Goal: Information Seeking & Learning: Learn about a topic

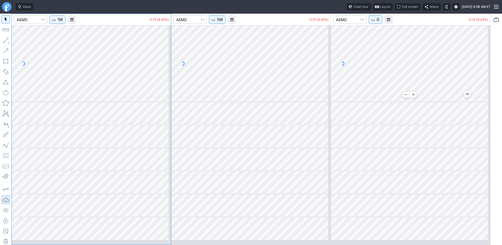
click at [406, 100] on div at bounding box center [410, 63] width 159 height 77
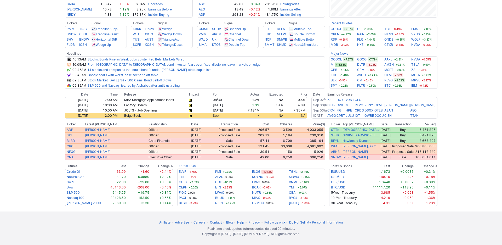
scroll to position [199, 0]
click at [208, 72] on link "14 stocks and companies that could benefit under Trump’s ‘state capitalism’" at bounding box center [150, 70] width 125 height 4
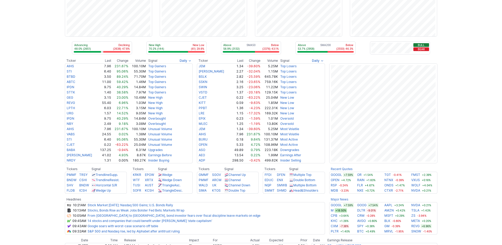
scroll to position [0, 0]
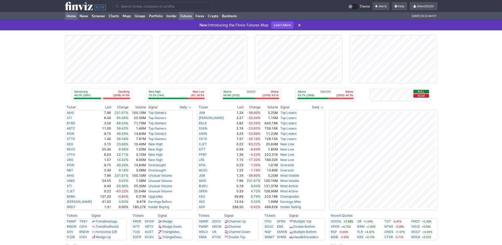
click at [194, 20] on link "Futures" at bounding box center [186, 16] width 15 height 8
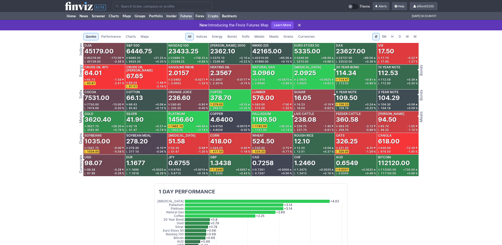
click at [220, 20] on link "Crypto" at bounding box center [213, 16] width 14 height 8
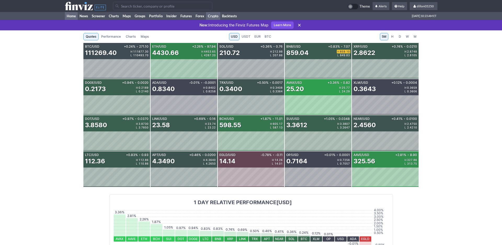
click at [75, 20] on link "Home" at bounding box center [71, 16] width 13 height 8
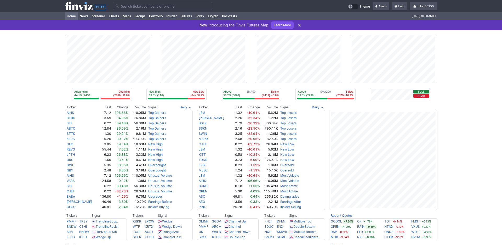
click at [136, 9] on input "Search" at bounding box center [162, 6] width 99 height 8
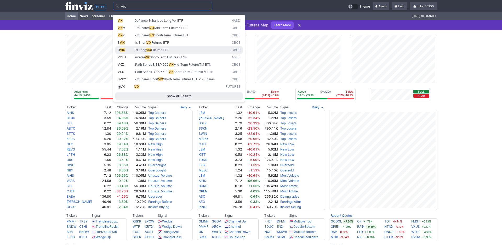
click at [124, 52] on span "VIX" at bounding box center [122, 50] width 5 height 4
type input "UVIX"
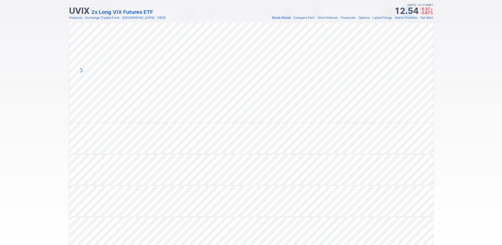
scroll to position [24, 0]
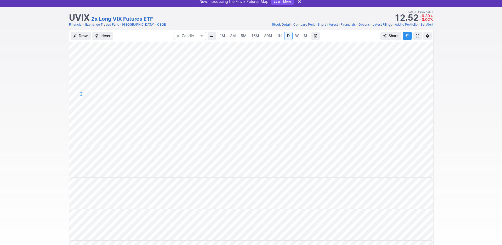
click at [359, 27] on link "Options" at bounding box center [364, 24] width 11 height 5
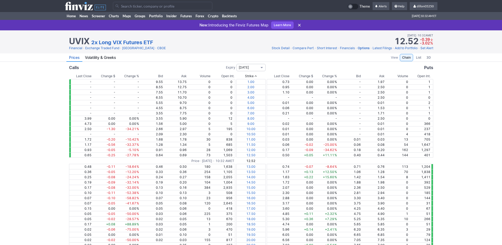
click at [264, 70] on span "Expiry select" at bounding box center [261, 67] width 3 height 4
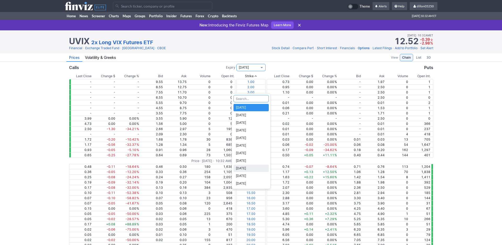
click at [244, 171] on span "01/16/2026" at bounding box center [251, 168] width 31 height 5
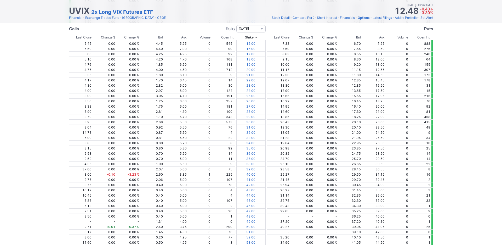
scroll to position [94, 0]
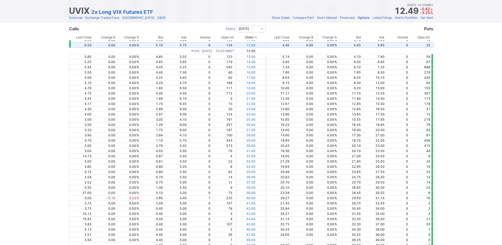
click at [164, 48] on td "5.75" at bounding box center [176, 44] width 24 height 5
click at [168, 48] on td "5.75" at bounding box center [176, 44] width 24 height 5
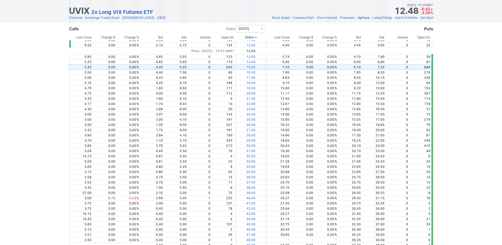
click at [165, 70] on td "5.25" at bounding box center [176, 66] width 24 height 5
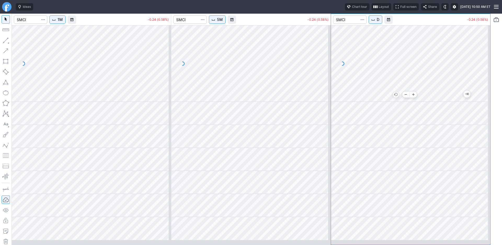
click at [380, 22] on span "D" at bounding box center [378, 19] width 3 height 5
click at [393, 27] on div at bounding box center [251, 122] width 502 height 245
click at [380, 22] on span "D" at bounding box center [378, 19] width 3 height 5
click at [394, 127] on span "1 Week" at bounding box center [392, 123] width 17 height 5
click at [381, 22] on span "W" at bounding box center [379, 19] width 4 height 5
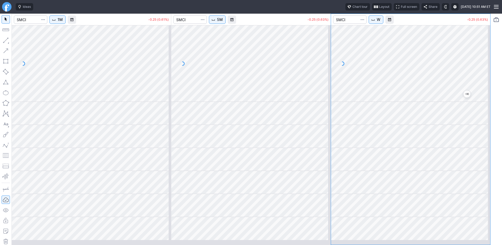
click at [395, 26] on div at bounding box center [251, 122] width 502 height 245
click at [381, 22] on span "W" at bounding box center [379, 19] width 4 height 5
click at [391, 119] on span "1 Day" at bounding box center [392, 116] width 17 height 5
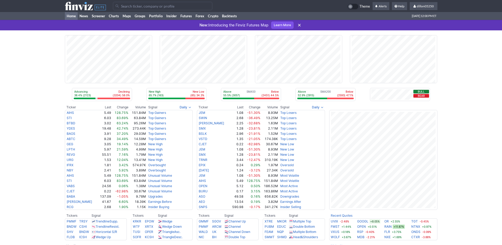
scroll to position [188, 0]
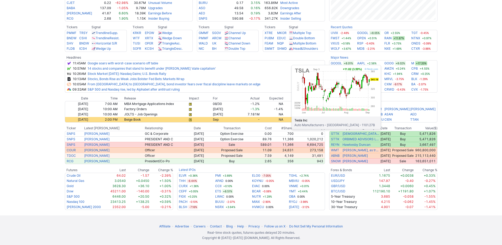
click at [366, 76] on link "TSLA" at bounding box center [361, 73] width 8 height 5
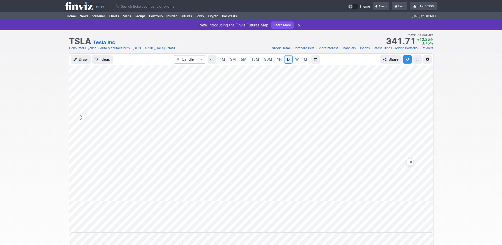
click at [416, 61] on span at bounding box center [417, 59] width 3 height 4
click at [70, 20] on link "Home" at bounding box center [71, 16] width 13 height 8
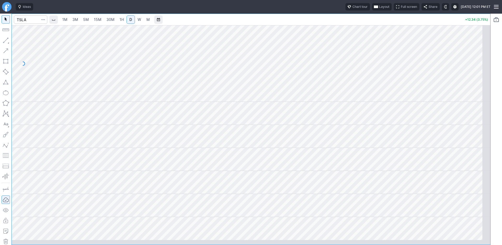
click at [379, 9] on span "Layout" at bounding box center [384, 6] width 10 height 5
click at [336, 21] on button "Layout" at bounding box center [331, 20] width 7 height 7
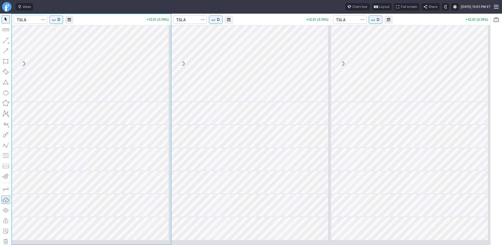
click at [220, 22] on span "D" at bounding box center [218, 19] width 3 height 5
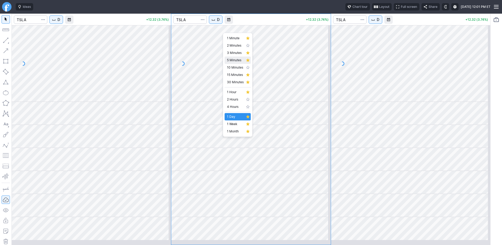
click at [232, 63] on span "5 Minutes" at bounding box center [235, 60] width 17 height 5
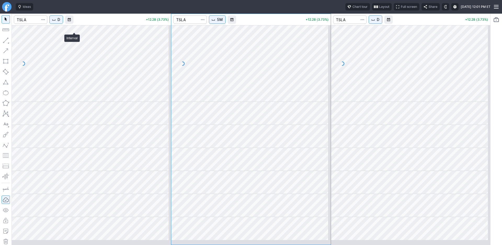
click at [60, 22] on span "D" at bounding box center [59, 19] width 3 height 5
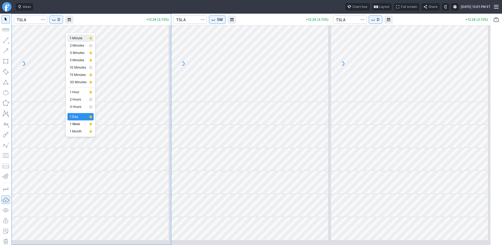
click at [76, 40] on span "1 Minute" at bounding box center [78, 38] width 17 height 5
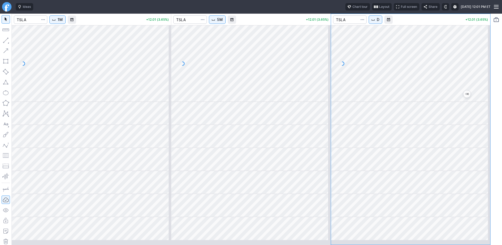
click at [8, 44] on button "button" at bounding box center [6, 40] width 8 height 8
click at [5, 44] on button "button" at bounding box center [6, 40] width 8 height 8
